Goal: Complete application form

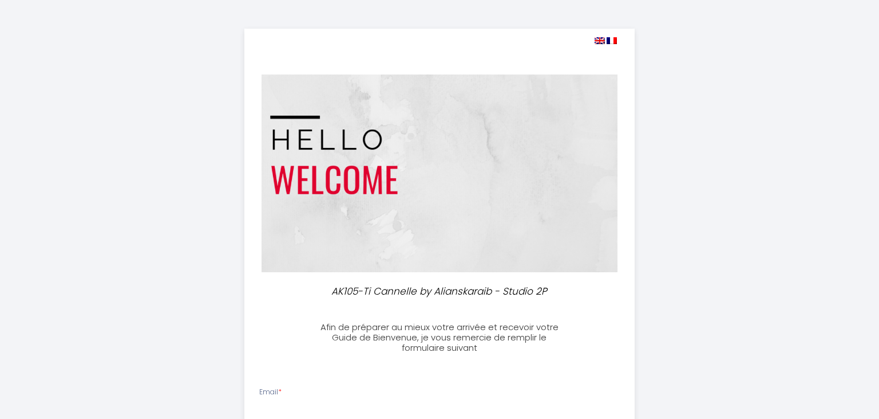
select select
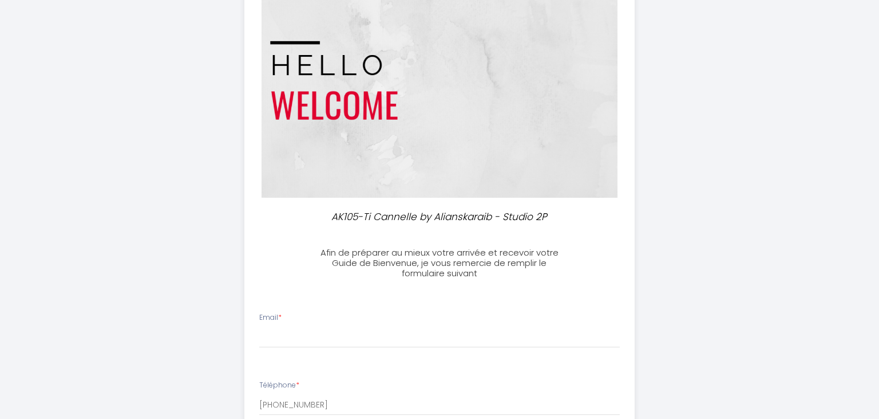
scroll to position [121, 0]
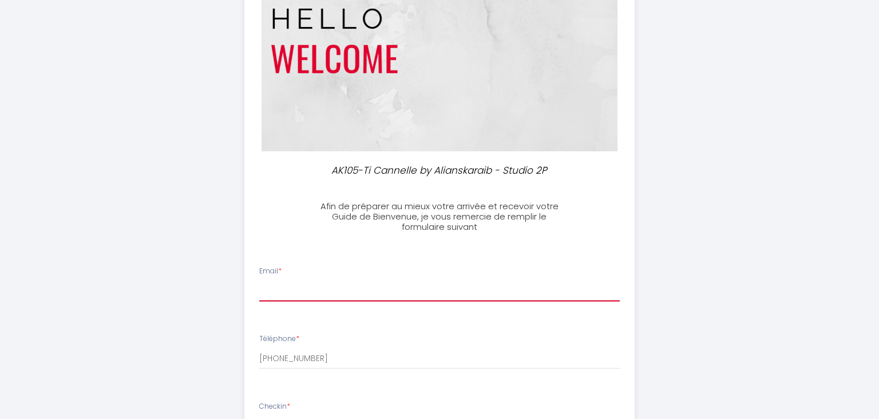
click at [292, 295] on input "Email *" at bounding box center [439, 291] width 361 height 21
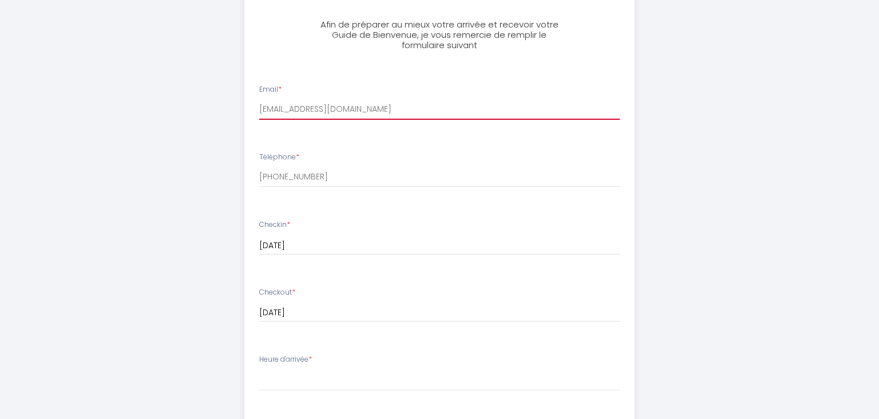
scroll to position [423, 0]
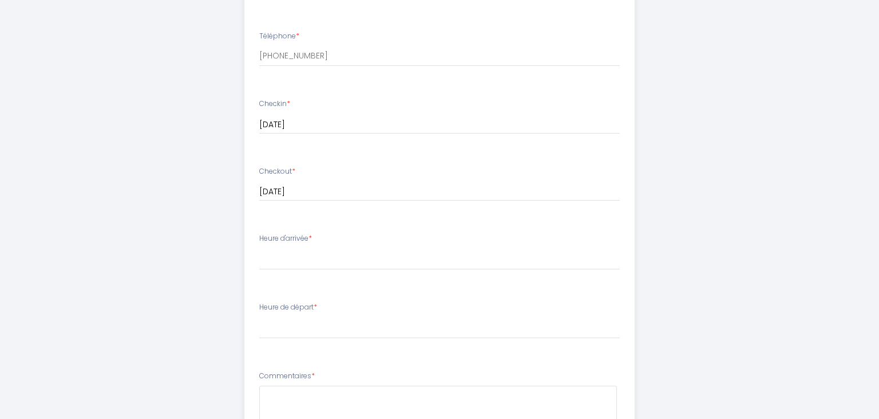
type input "[EMAIL_ADDRESS][DOMAIN_NAME]"
click at [259, 248] on select "17:00 17:30 18:00 18:30 19:00 19:30 20:00 20:30 21:00 21:30 22:00 22:30 23:00 2…" at bounding box center [439, 259] width 361 height 22
select select "18:30"
click option "18:30" at bounding box center [0, 0] width 0 height 0
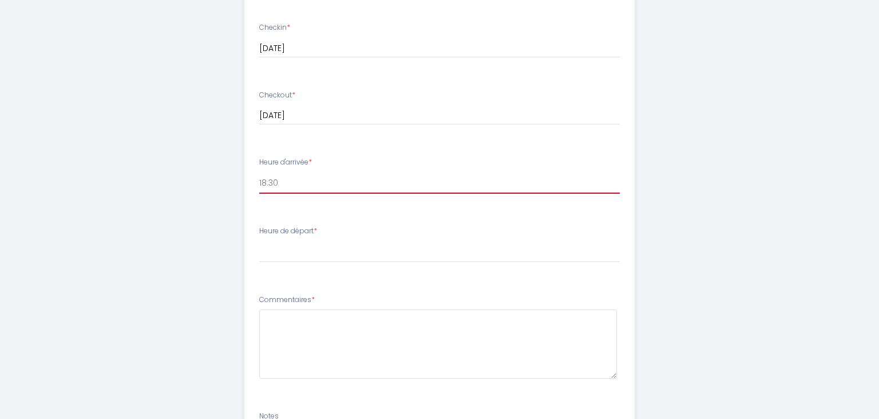
scroll to position [544, 0]
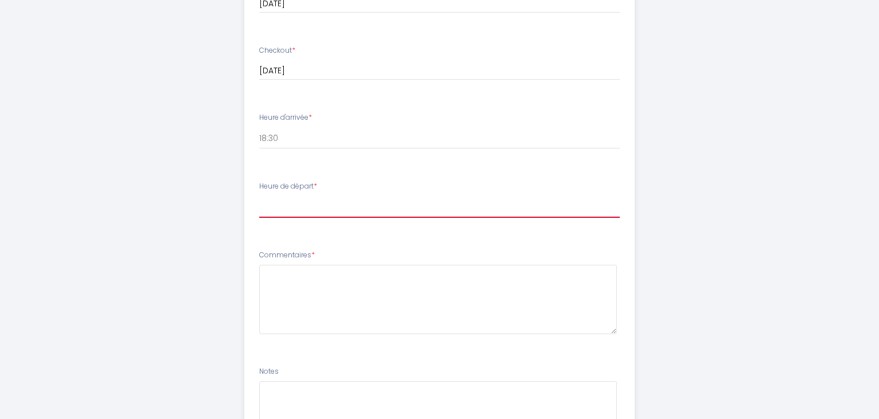
click at [259, 196] on select "00:00 00:30 01:00 01:30 02:00 02:30 03:00 03:30 04:00 04:30 05:00 05:30 06:00 0…" at bounding box center [439, 207] width 361 height 22
click at [283, 207] on select "00:00 00:30 01:00 01:30 02:00 02:30 03:00 03:30 04:00 04:30 05:00 05:30 06:00 0…" at bounding box center [439, 207] width 361 height 22
select select "10:00"
click at [259, 196] on select "00:00 00:30 01:00 01:30 02:00 02:30 03:00 03:30 04:00 04:30 05:00 05:30 06:00 0…" at bounding box center [439, 207] width 361 height 22
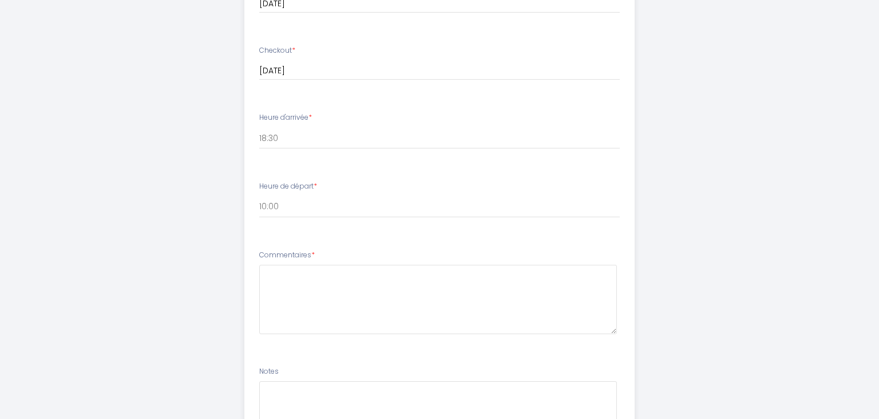
click at [378, 172] on ul "Email * [EMAIL_ADDRESS][DOMAIN_NAME] Téléphone * [PHONE_NUMBER] Checkin * [DATE…" at bounding box center [440, 152] width 405 height 646
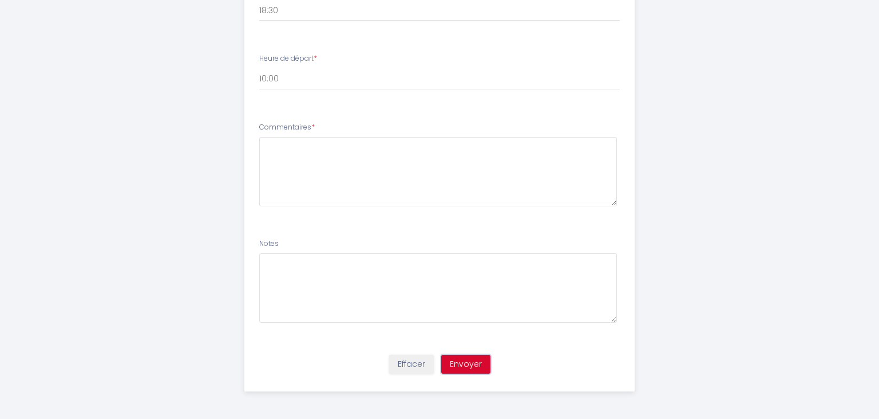
click at [467, 363] on button "Envoyer" at bounding box center [465, 363] width 49 height 19
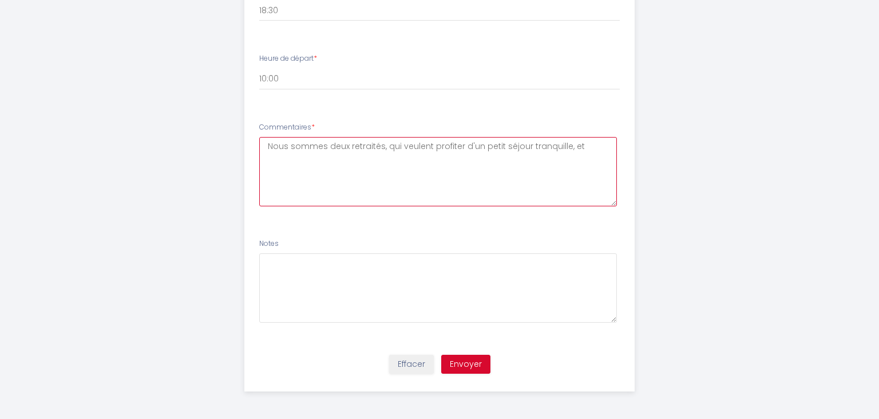
click at [578, 149] on textarea "Nous sommes deux retraités, qui veulent profiter d'un petit séjour tranquille, …" at bounding box center [438, 171] width 358 height 69
type textarea "Nous sommes deux retraités, nous cherchons un peu de tranquillité tout en profi…"
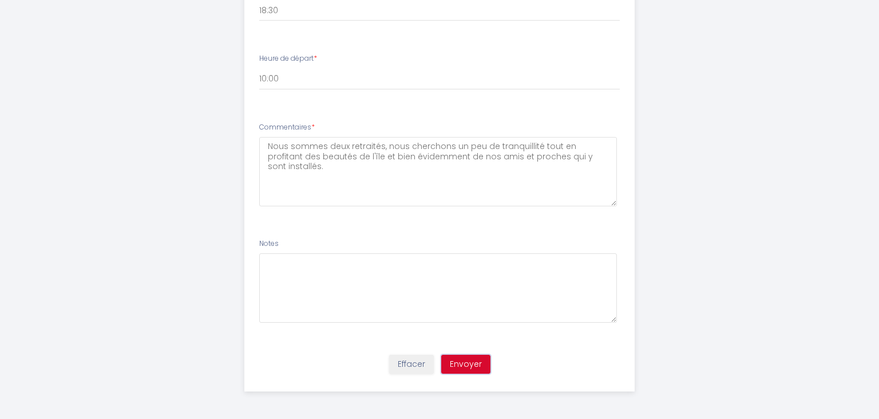
click at [460, 363] on button "Envoyer" at bounding box center [465, 363] width 49 height 19
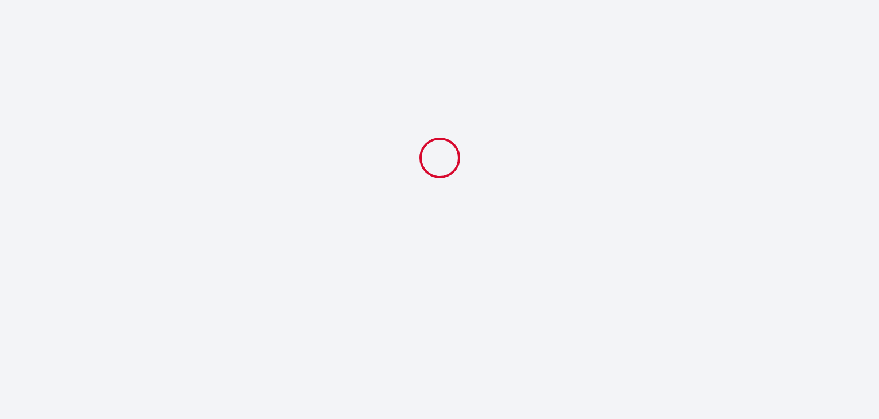
select select "18:30"
select select "10:00"
